Goal: Check status: Check status

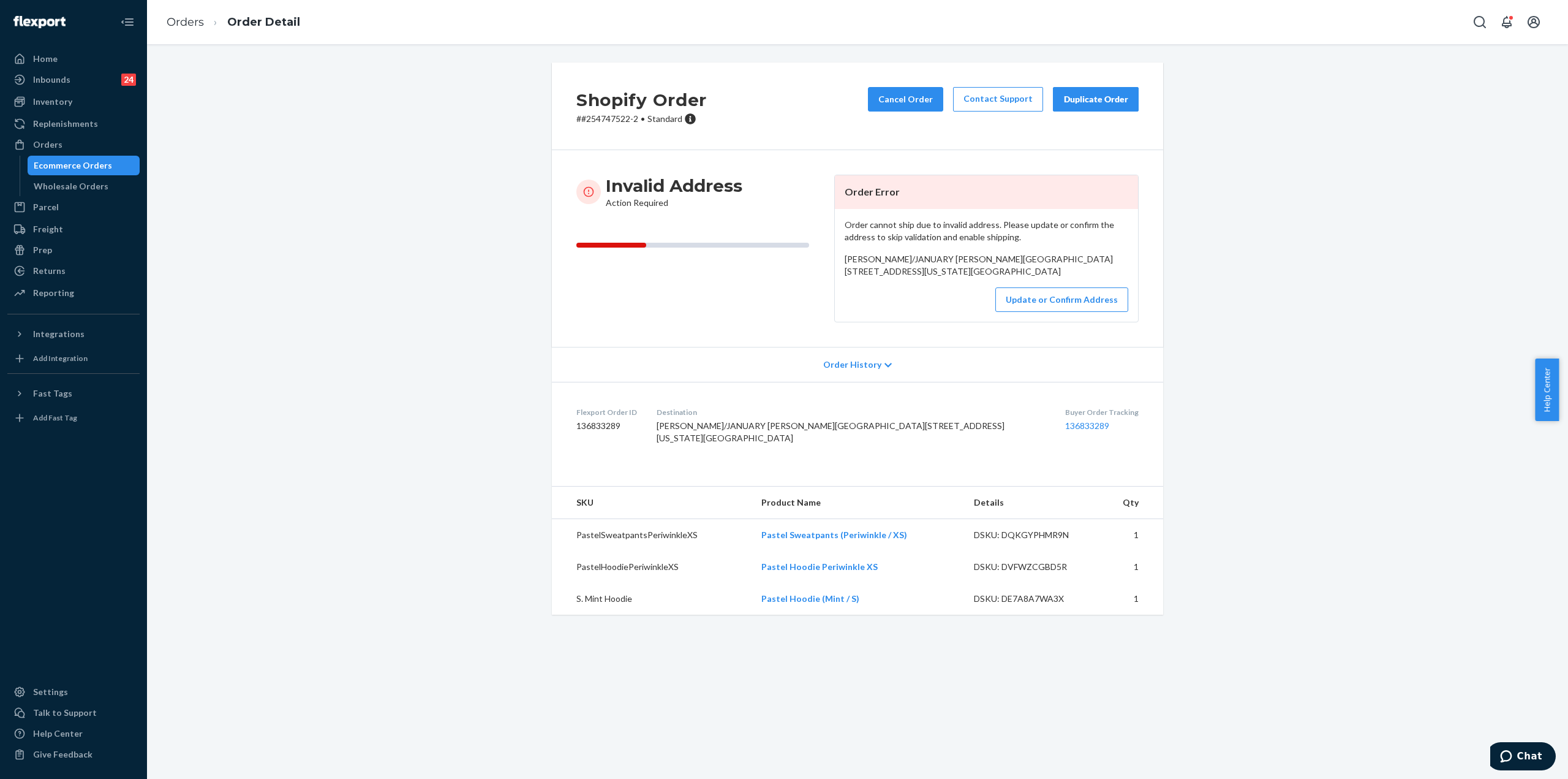
click at [460, 183] on div "Shopify Order # #254747522-2 • Standard Cancel Order Contact Support Duplicate …" at bounding box center [857, 346] width 1402 height 567
click at [91, 170] on div "Ecommerce Orders" at bounding box center [72, 166] width 78 height 12
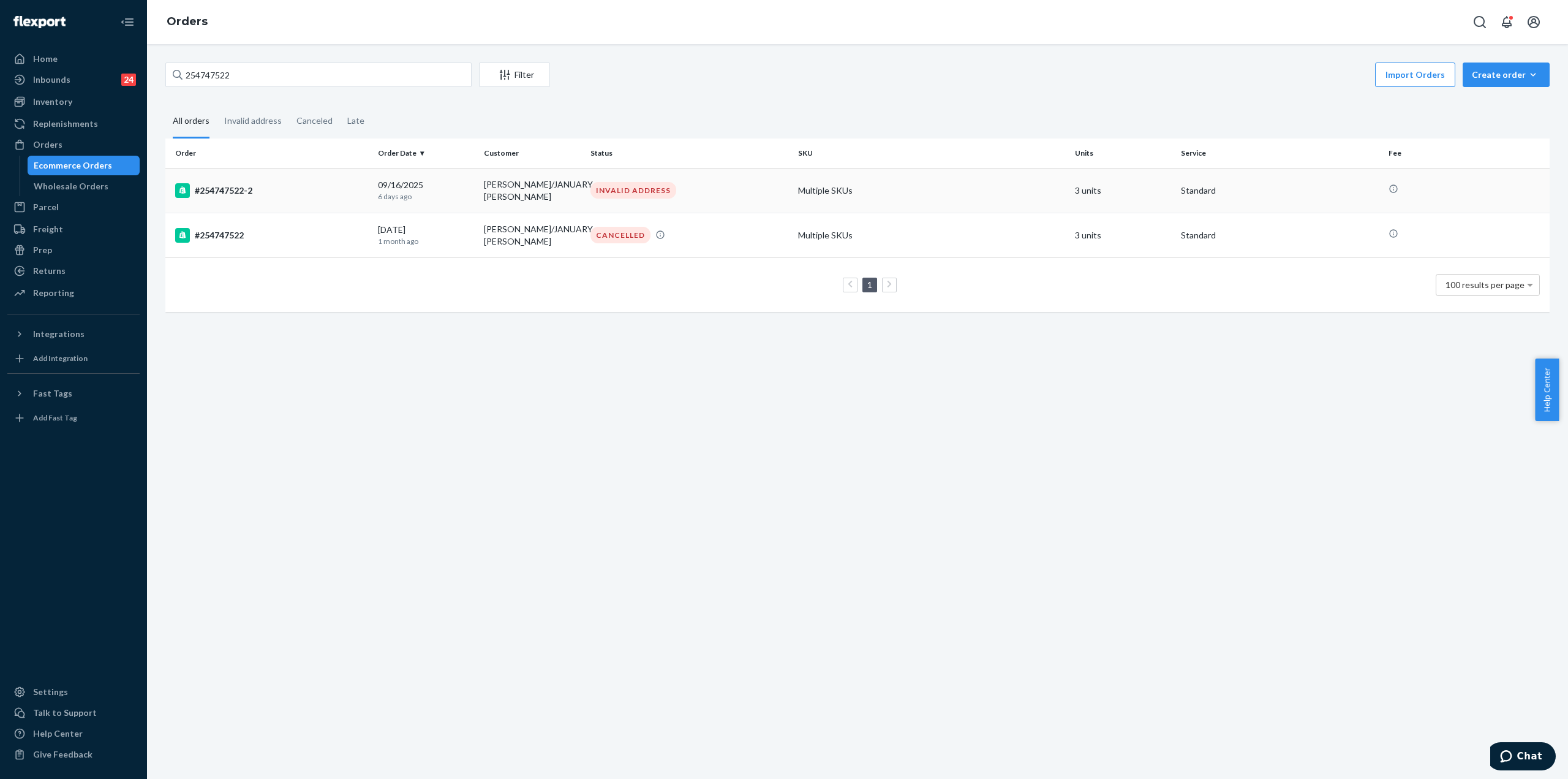
click at [244, 186] on div "#254747522-2" at bounding box center [272, 190] width 193 height 15
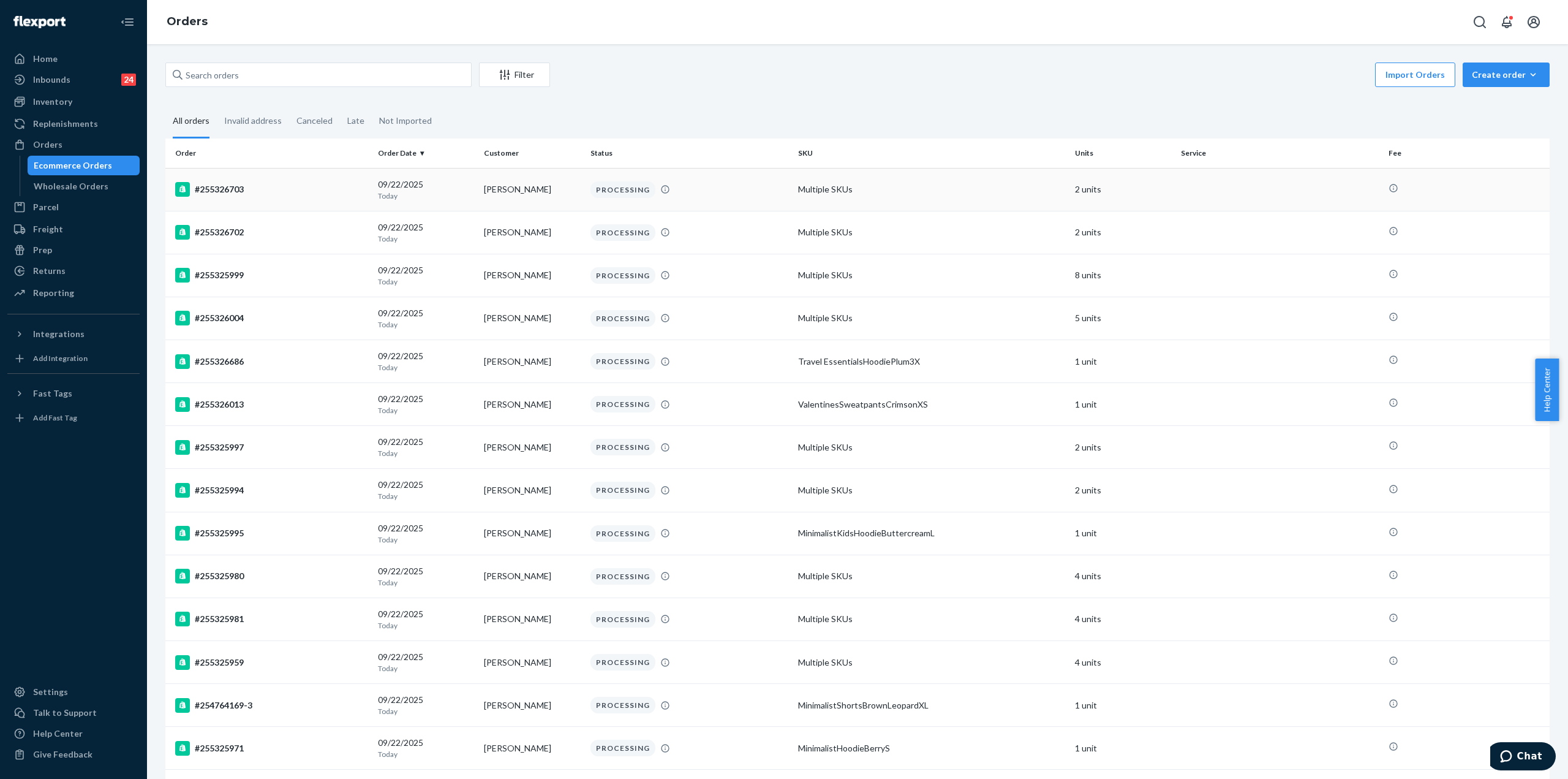
click at [265, 180] on td "#255326703" at bounding box center [269, 189] width 208 height 43
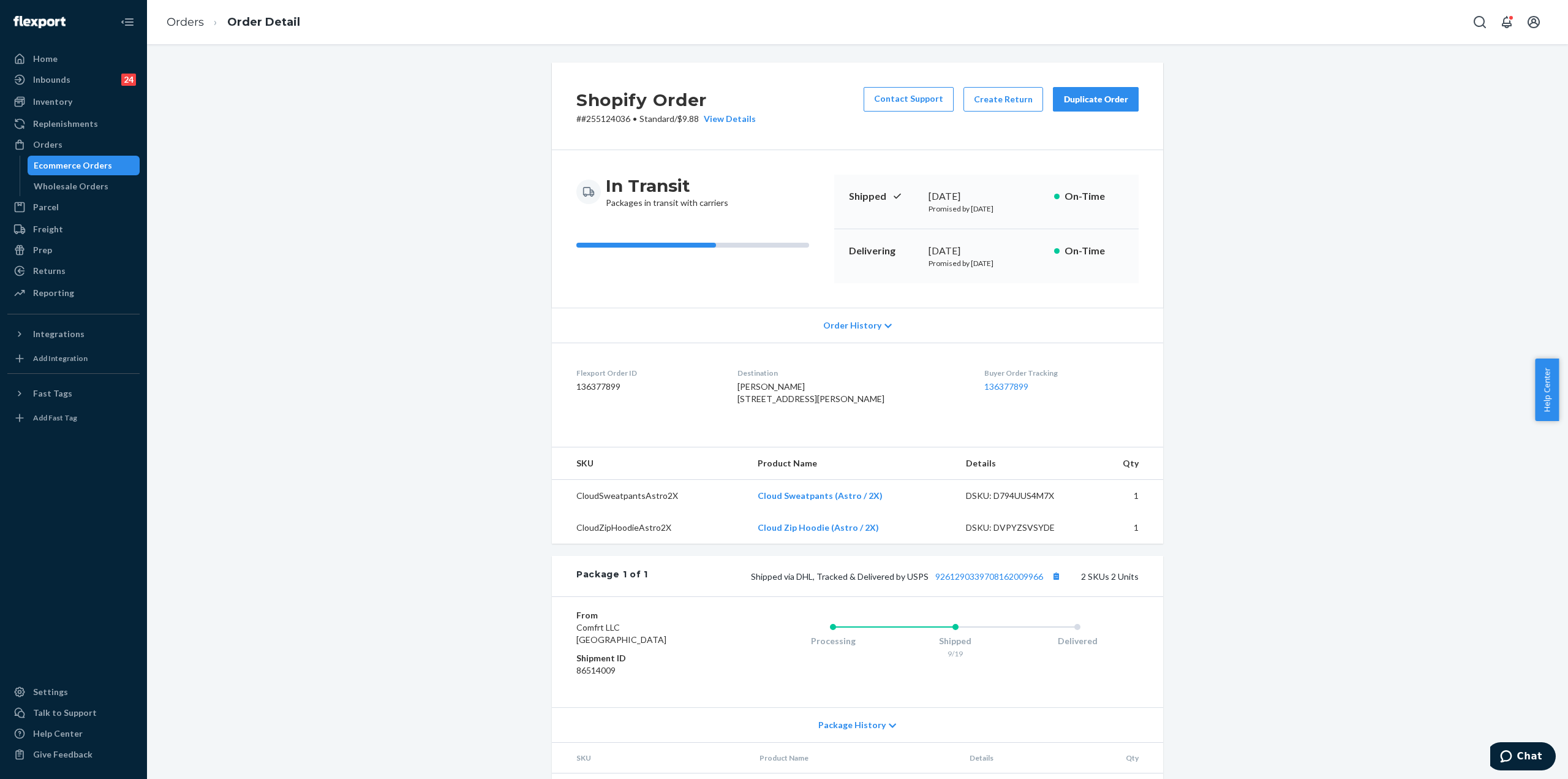
drag, startPoint x: 326, startPoint y: 79, endPoint x: 143, endPoint y: 153, distance: 197.4
click at [324, 80] on div "Shopify Order # #255124036 • Standard / $9.88 View Details Contact Support Crea…" at bounding box center [857, 457] width 1402 height 790
drag, startPoint x: 113, startPoint y: 186, endPoint x: 139, endPoint y: 192, distance: 26.7
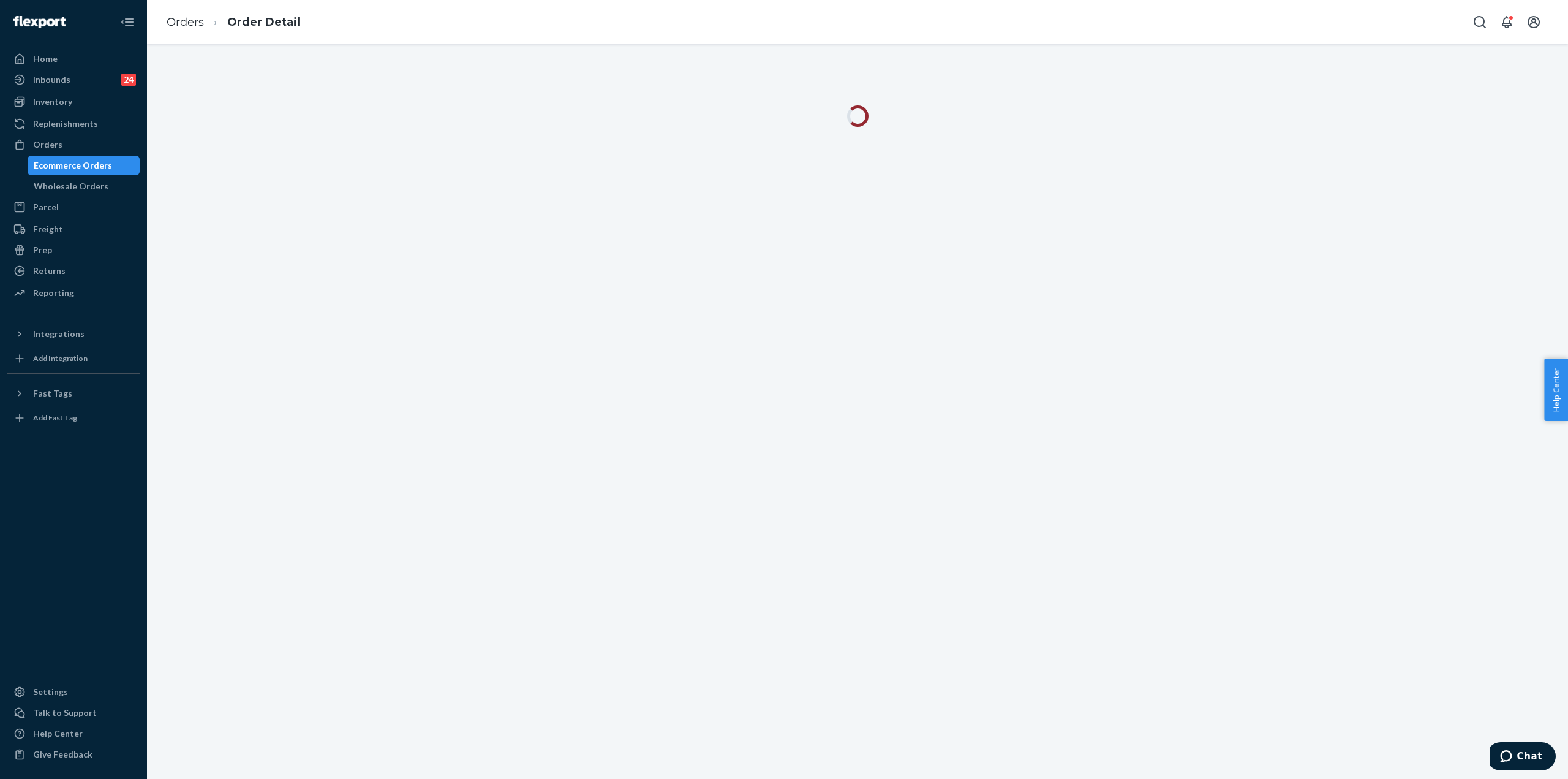
click at [112, 163] on div "Ecommerce Orders" at bounding box center [84, 166] width 110 height 18
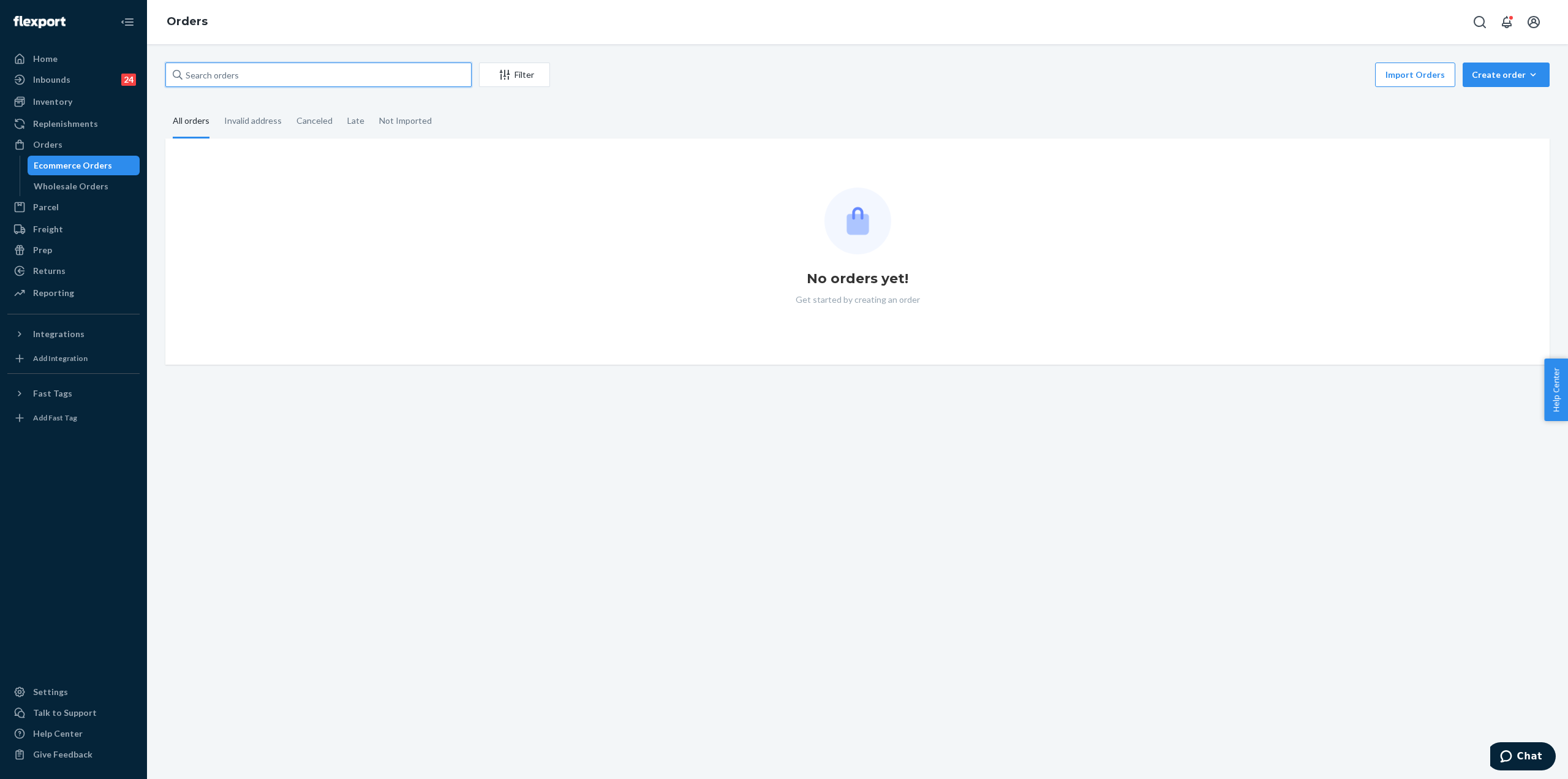
click at [239, 64] on input "text" at bounding box center [318, 75] width 306 height 25
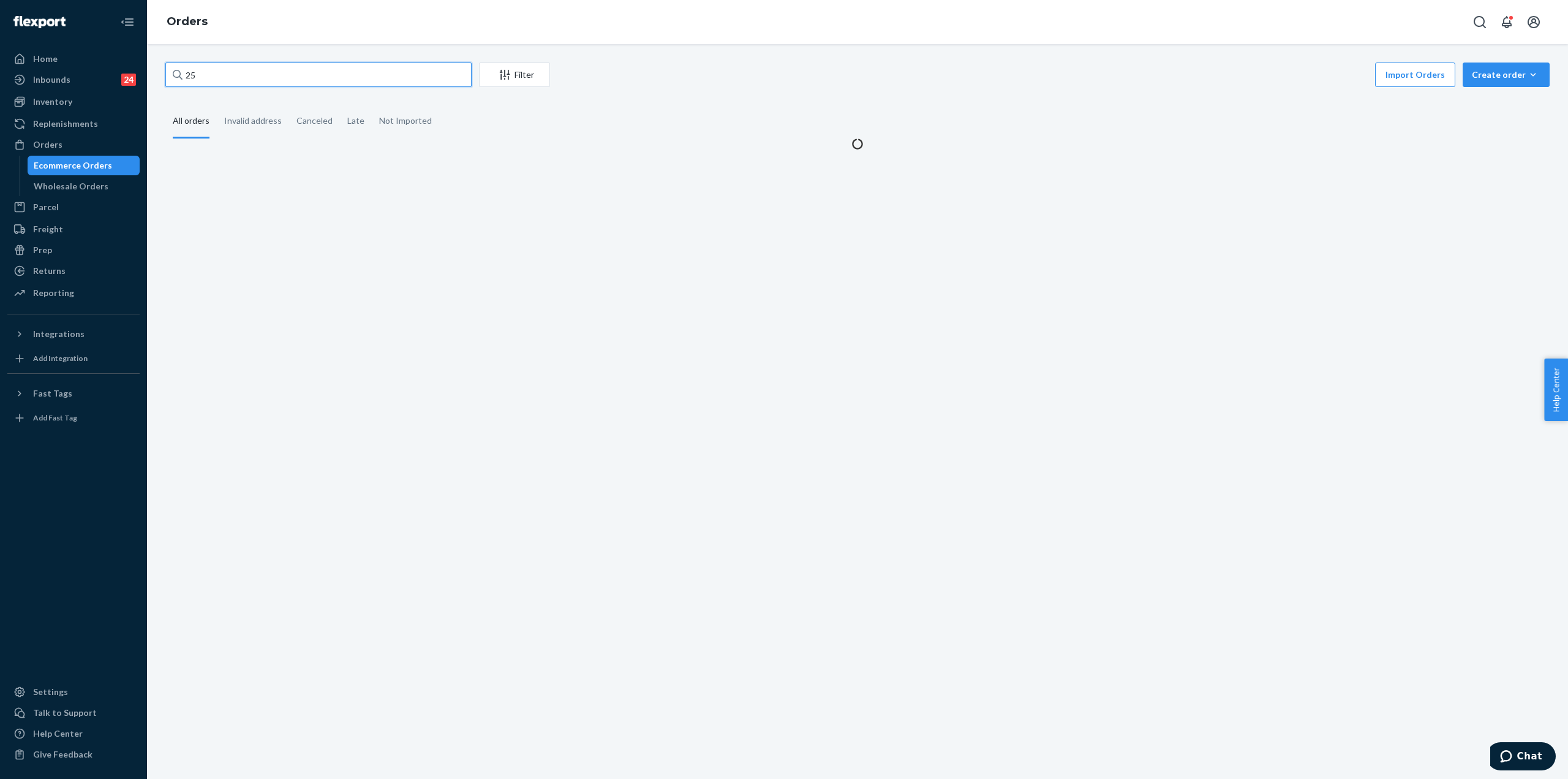
paste input "5234610"
click at [196, 76] on input "25 5234610" at bounding box center [318, 75] width 306 height 25
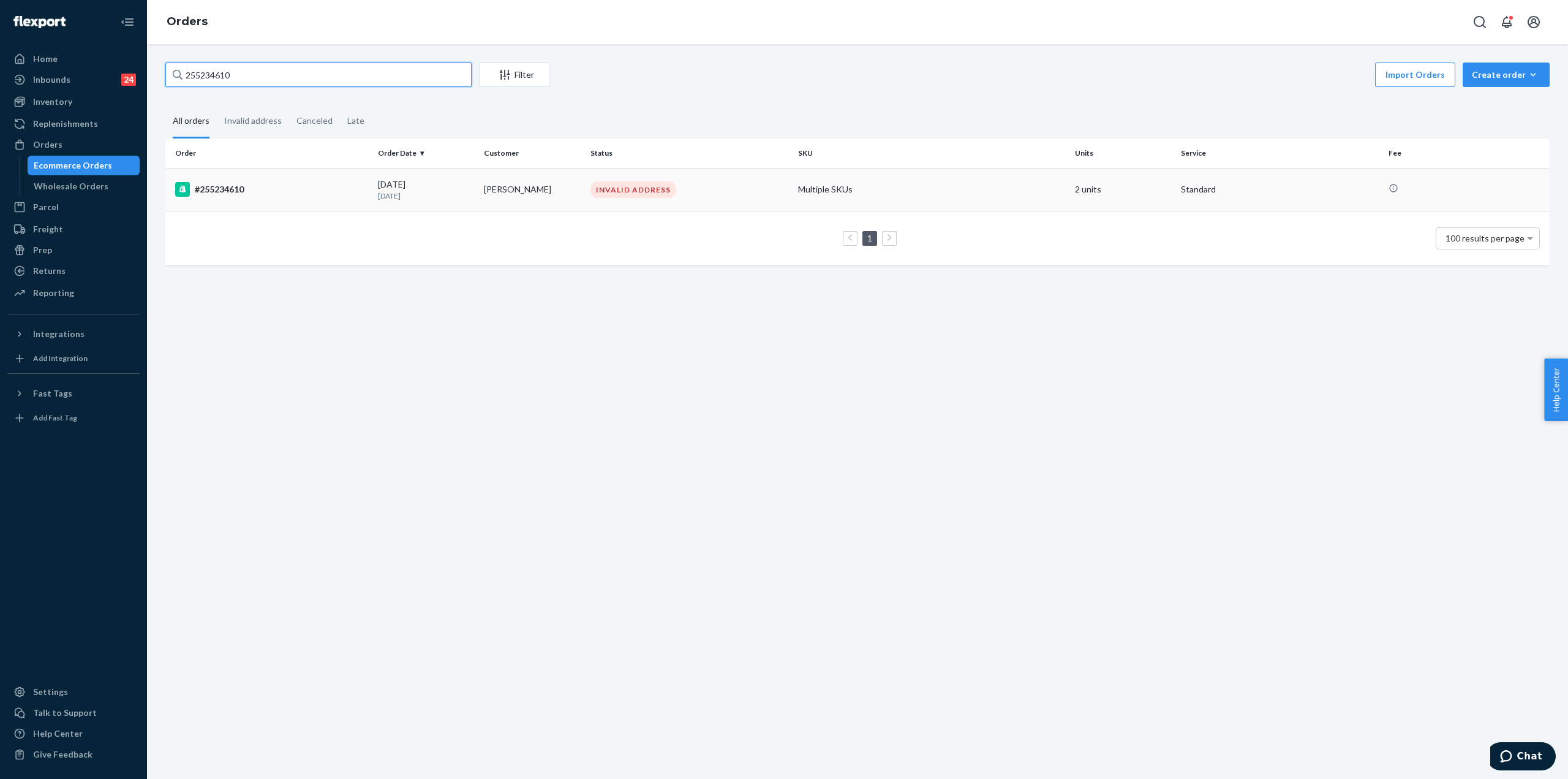
type input "255234610"
click at [290, 201] on td "#255234610" at bounding box center [269, 189] width 208 height 43
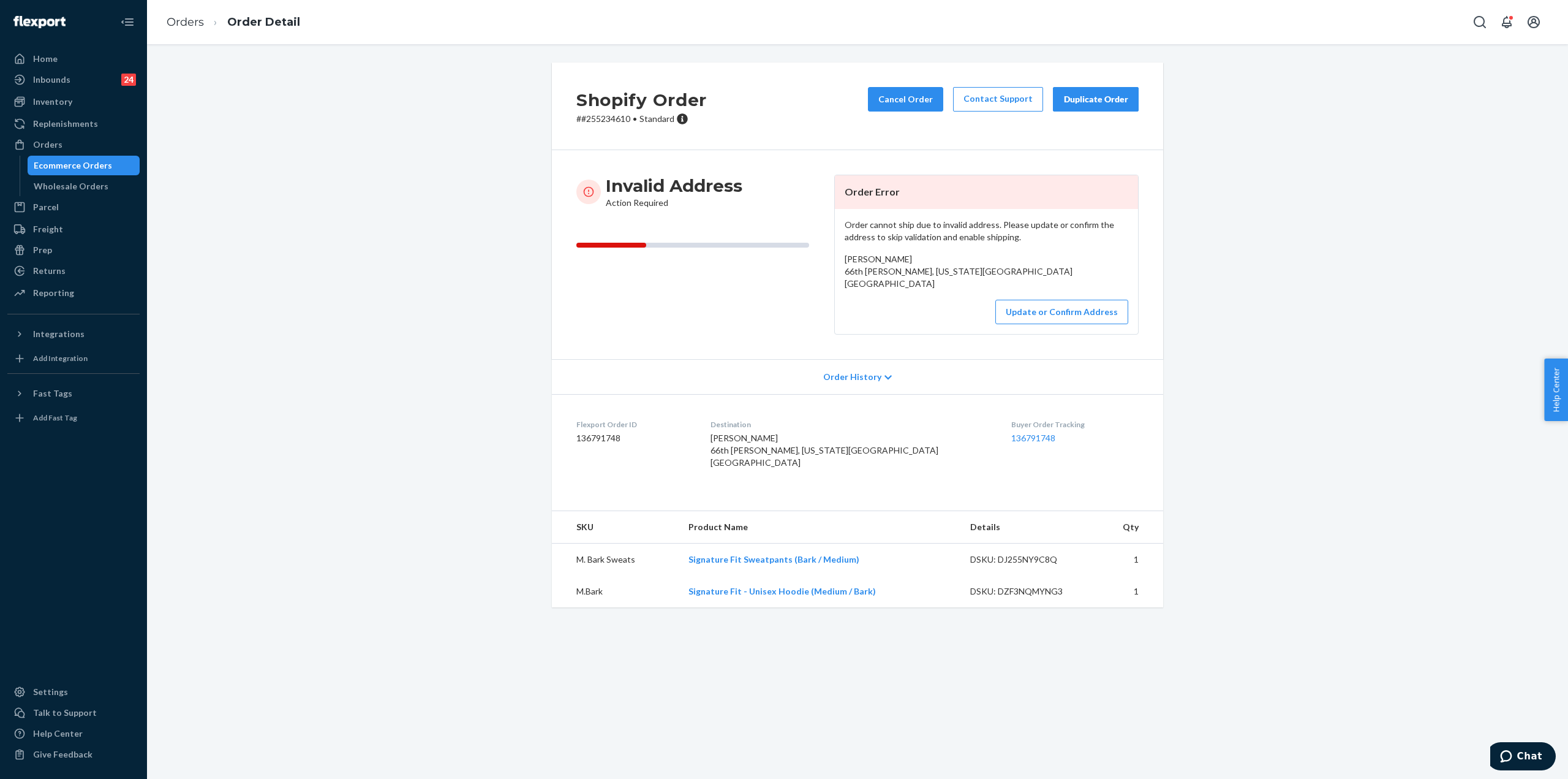
click at [1254, 155] on div "Shopify Order # #255234610 • Standard Cancel Order Contact Support Duplicate Or…" at bounding box center [857, 342] width 1402 height 560
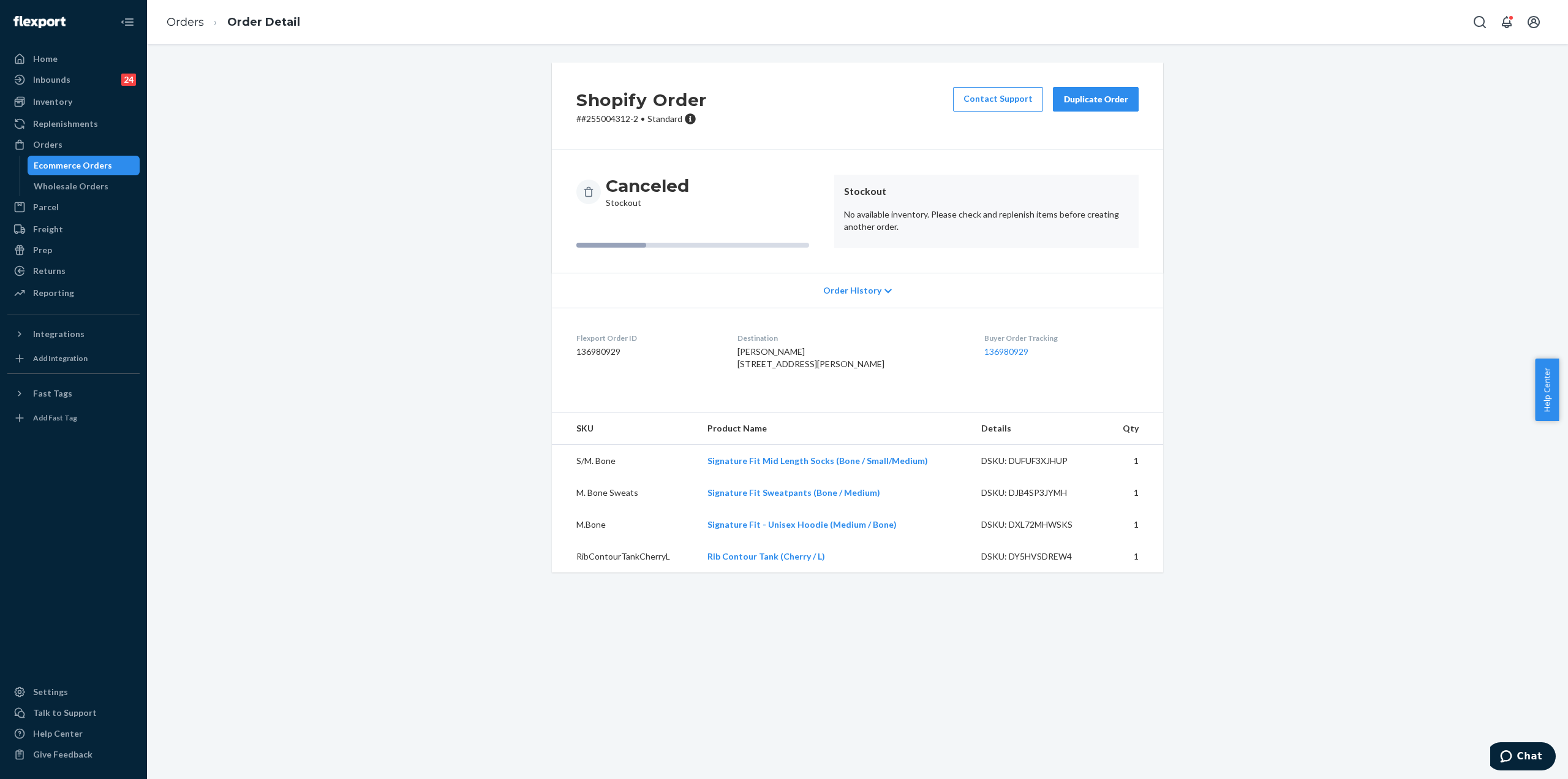
click at [1311, 581] on div "Shopify Order # #255004312-2 • Standard Contact Support Duplicate Order Cancele…" at bounding box center [857, 325] width 1402 height 525
click at [1151, 262] on div "Canceled Stockout Stockout No available inventory. Please check and replenish i…" at bounding box center [857, 211] width 611 height 123
drag, startPoint x: 502, startPoint y: 419, endPoint x: 501, endPoint y: 410, distance: 9.1
click at [503, 419] on div "Shopify Order # #255004312-2 • Standard Contact Support Duplicate Order Cancele…" at bounding box center [857, 325] width 1402 height 525
click at [1204, 522] on div "Shopify Order # #255004312-2 • Standard Contact Support Duplicate Order Cancele…" at bounding box center [857, 325] width 1402 height 525
